Goal: Task Accomplishment & Management: Manage account settings

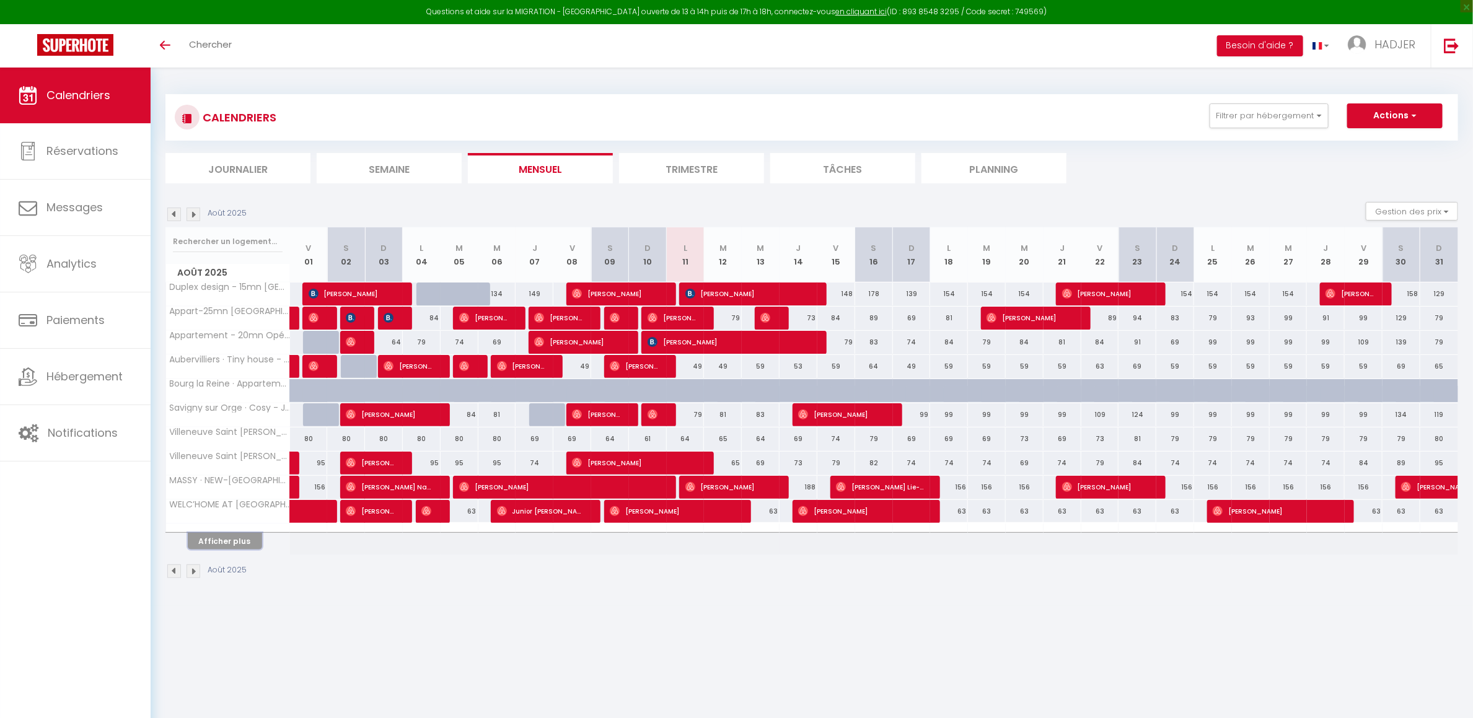
click at [216, 547] on button "Afficher plus" at bounding box center [225, 541] width 74 height 17
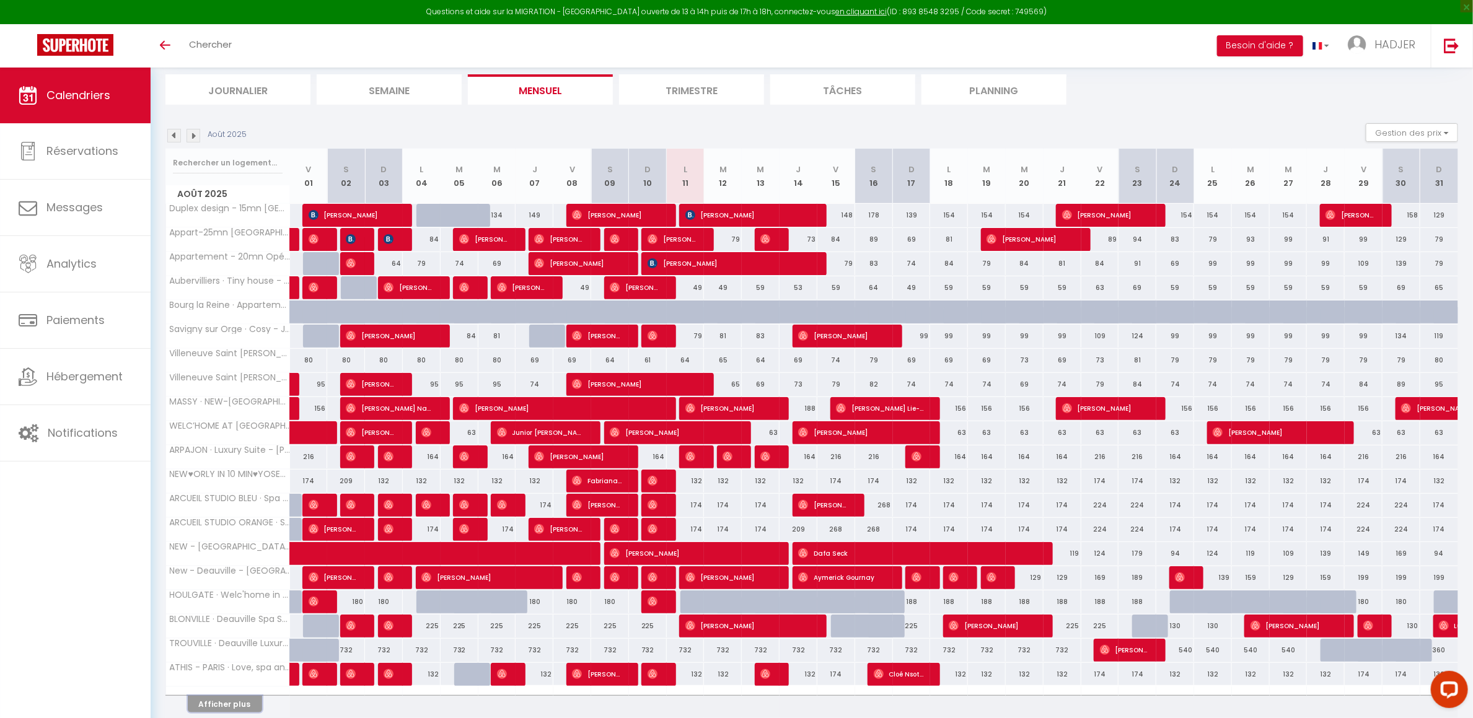
click at [233, 709] on button "Afficher plus" at bounding box center [225, 704] width 74 height 17
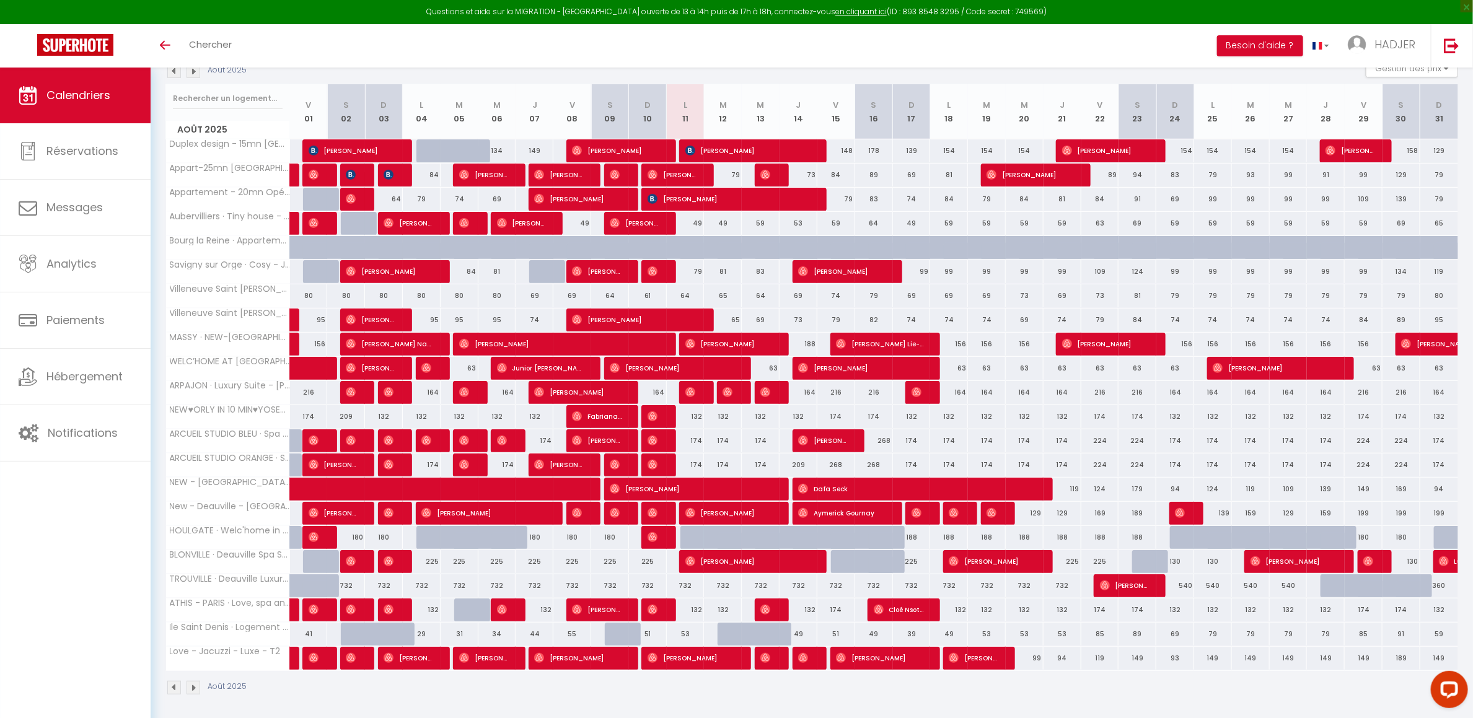
scroll to position [154, 0]
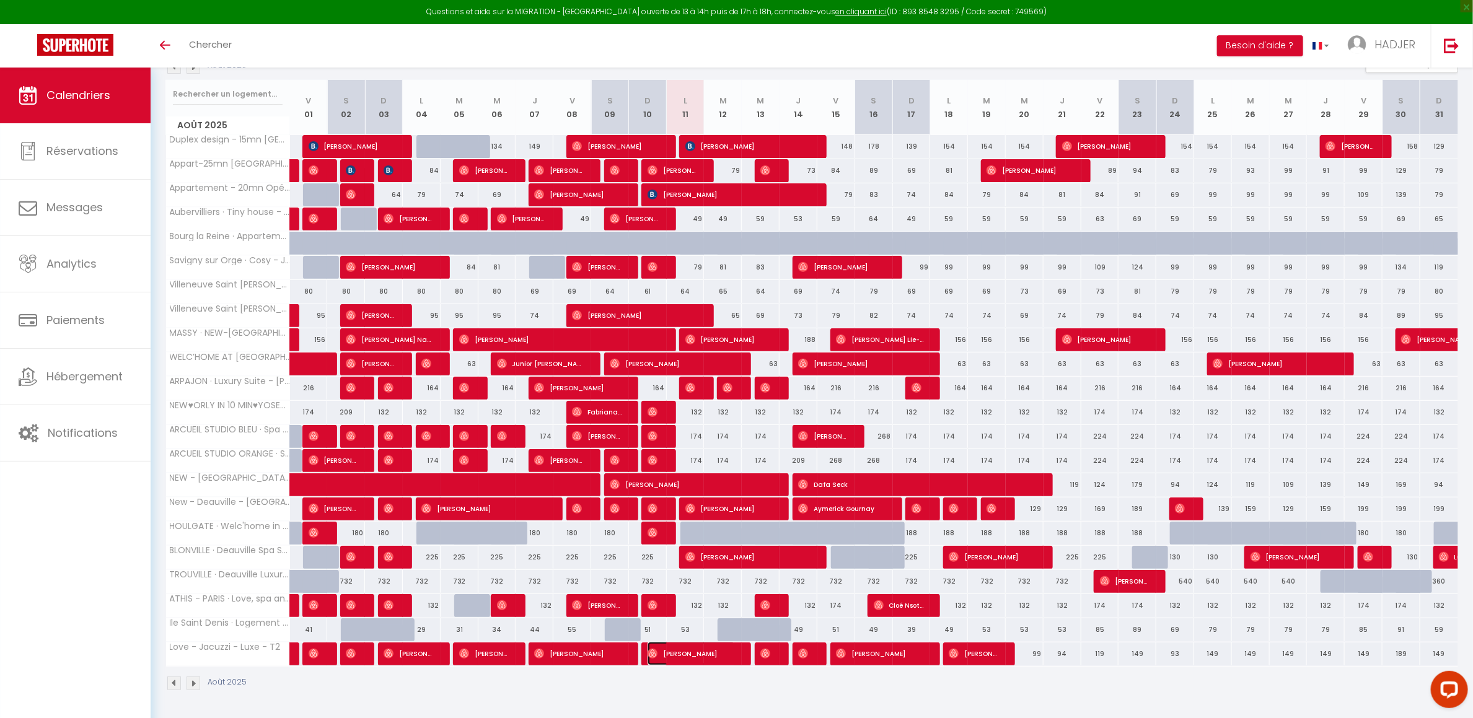
click at [690, 658] on span "[PERSON_NAME]" at bounding box center [692, 654] width 88 height 24
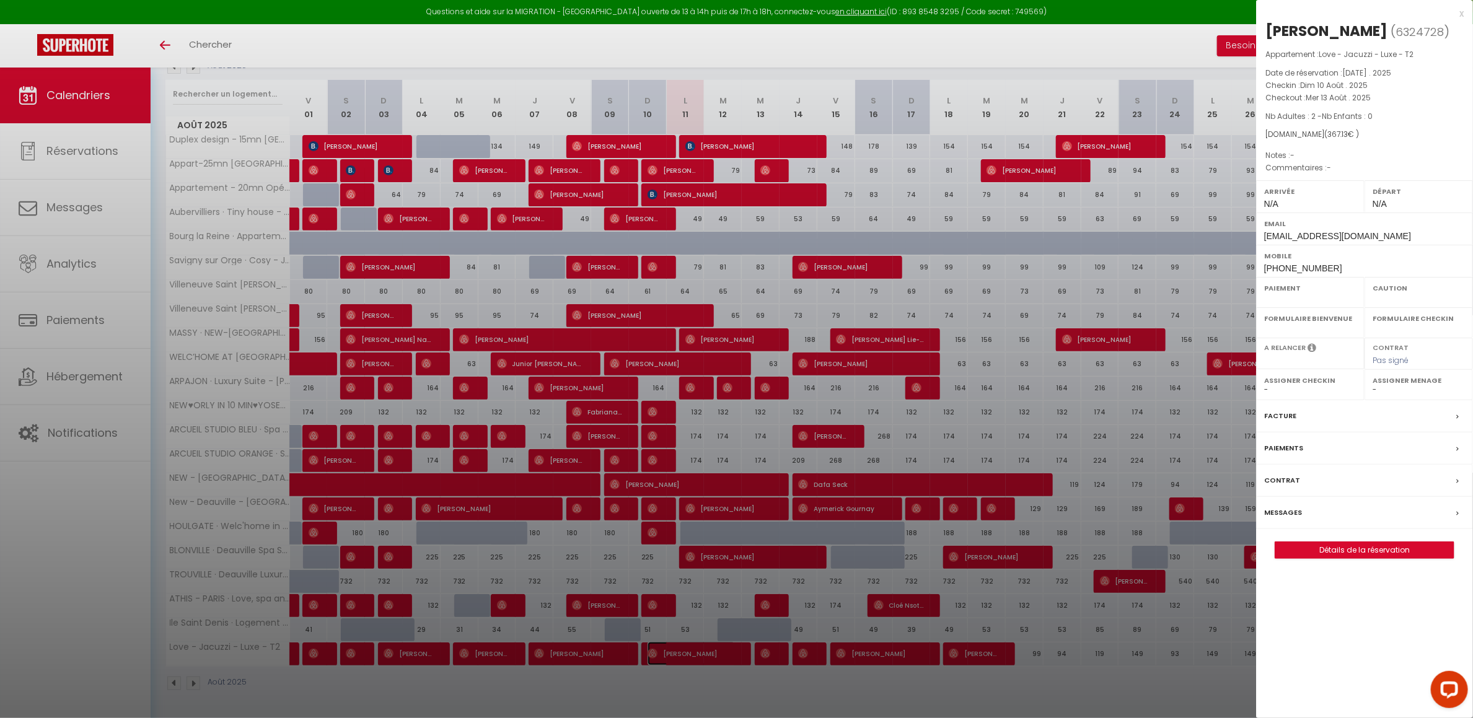
select select "OK"
select select "0"
select select "1"
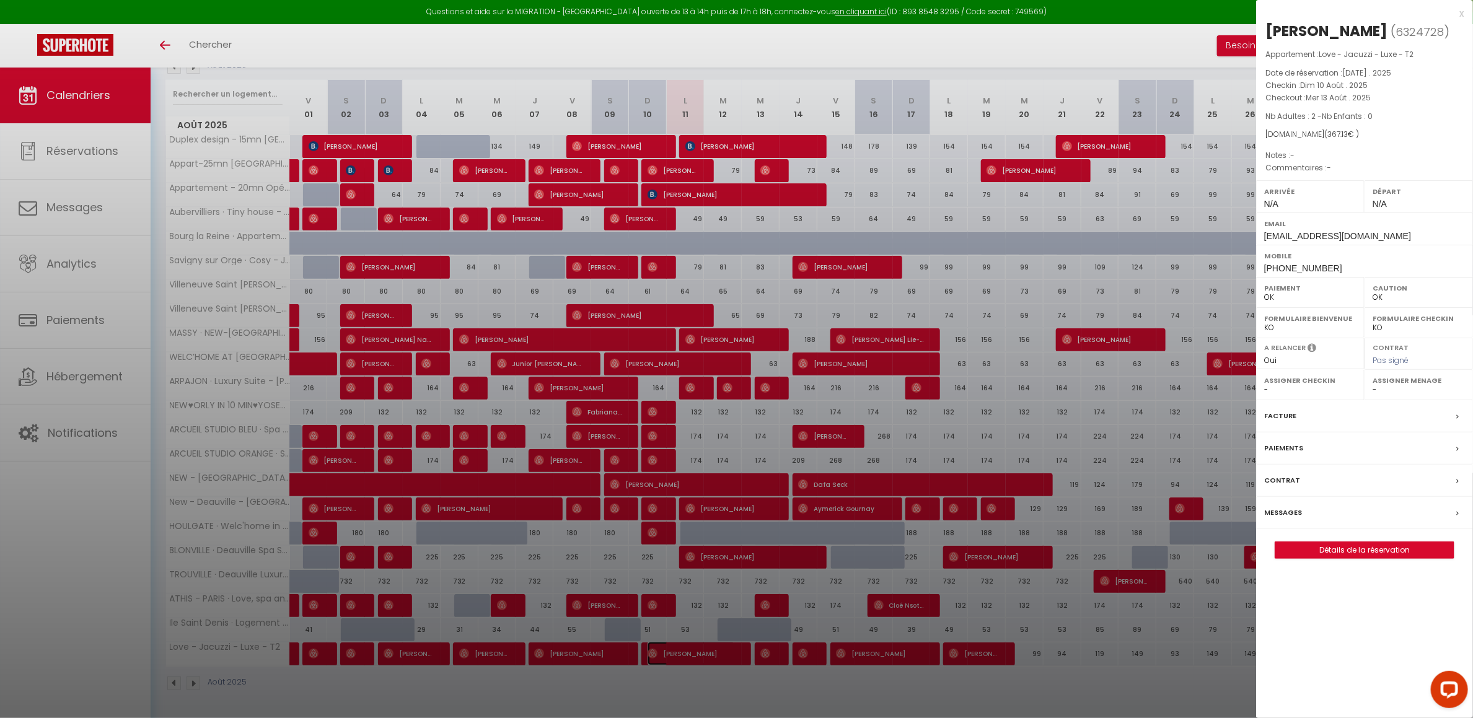
select select
